Goal: Find specific page/section: Find specific page/section

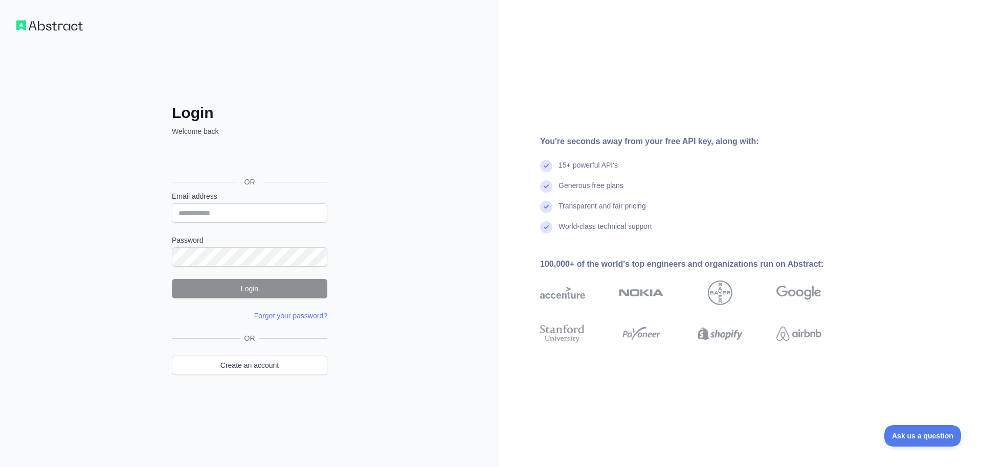
click at [297, 226] on form "Email address Password Login Forgot your password? Please try again We've sent …" at bounding box center [249, 256] width 155 height 130
click at [289, 220] on input "Email address" at bounding box center [249, 213] width 155 height 19
type input "**********"
click at [294, 283] on button "Login" at bounding box center [249, 288] width 155 height 19
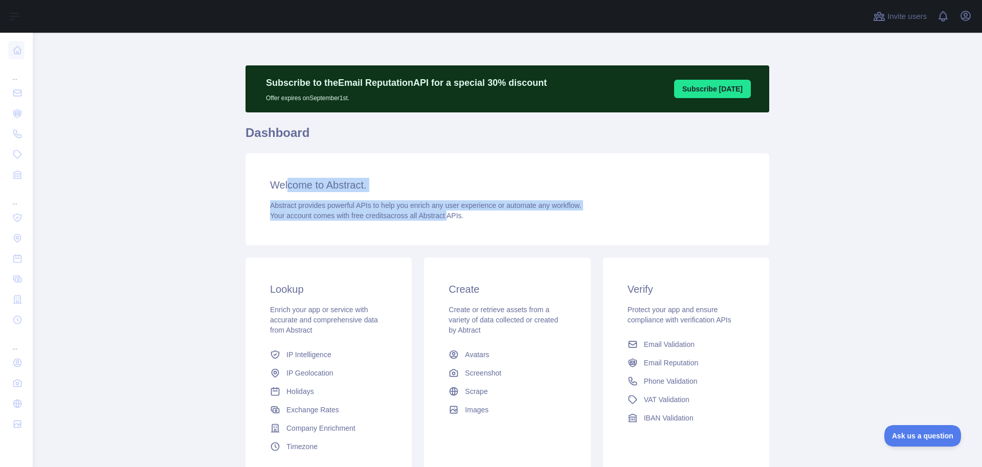
drag, startPoint x: 290, startPoint y: 190, endPoint x: 468, endPoint y: 213, distance: 179.0
click at [466, 213] on div "Welcome to Abstract. Abstract provides powerful APIs to help you enrich any use…" at bounding box center [507, 199] width 524 height 92
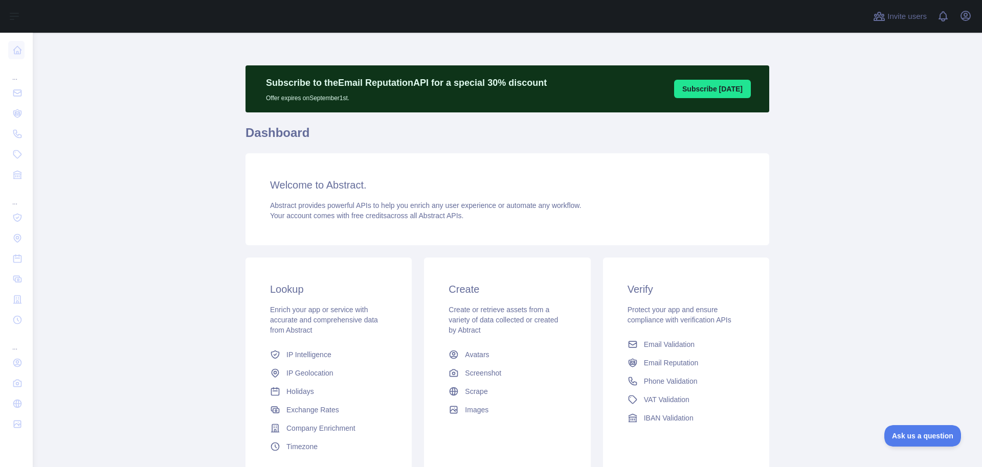
click at [463, 213] on span "Your account comes with free credits across all Abstract APIs." at bounding box center [366, 216] width 193 height 8
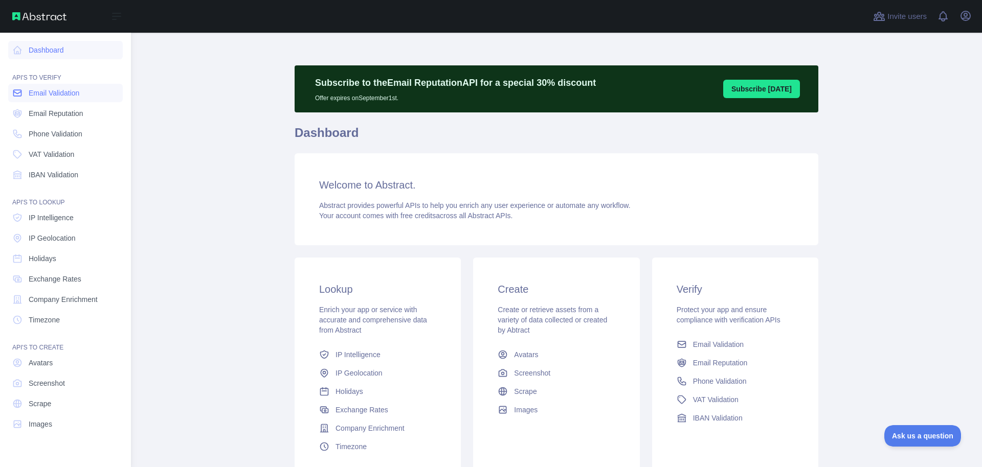
click at [67, 98] on link "Email Validation" at bounding box center [65, 93] width 115 height 18
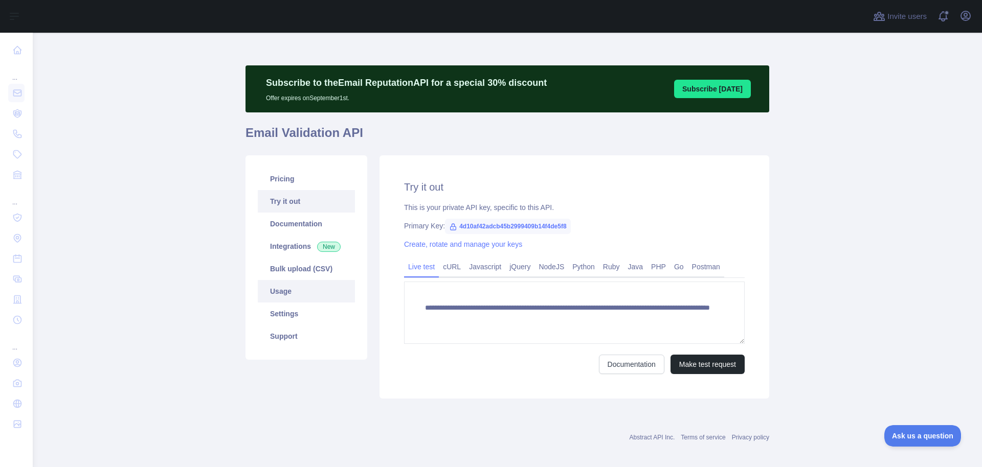
click at [277, 298] on link "Usage" at bounding box center [306, 291] width 97 height 22
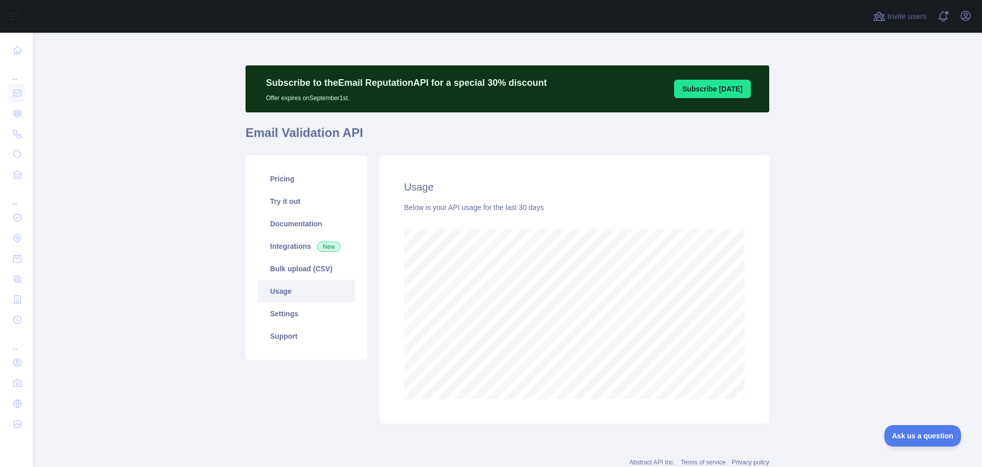
scroll to position [435, 941]
